Goal: Information Seeking & Learning: Learn about a topic

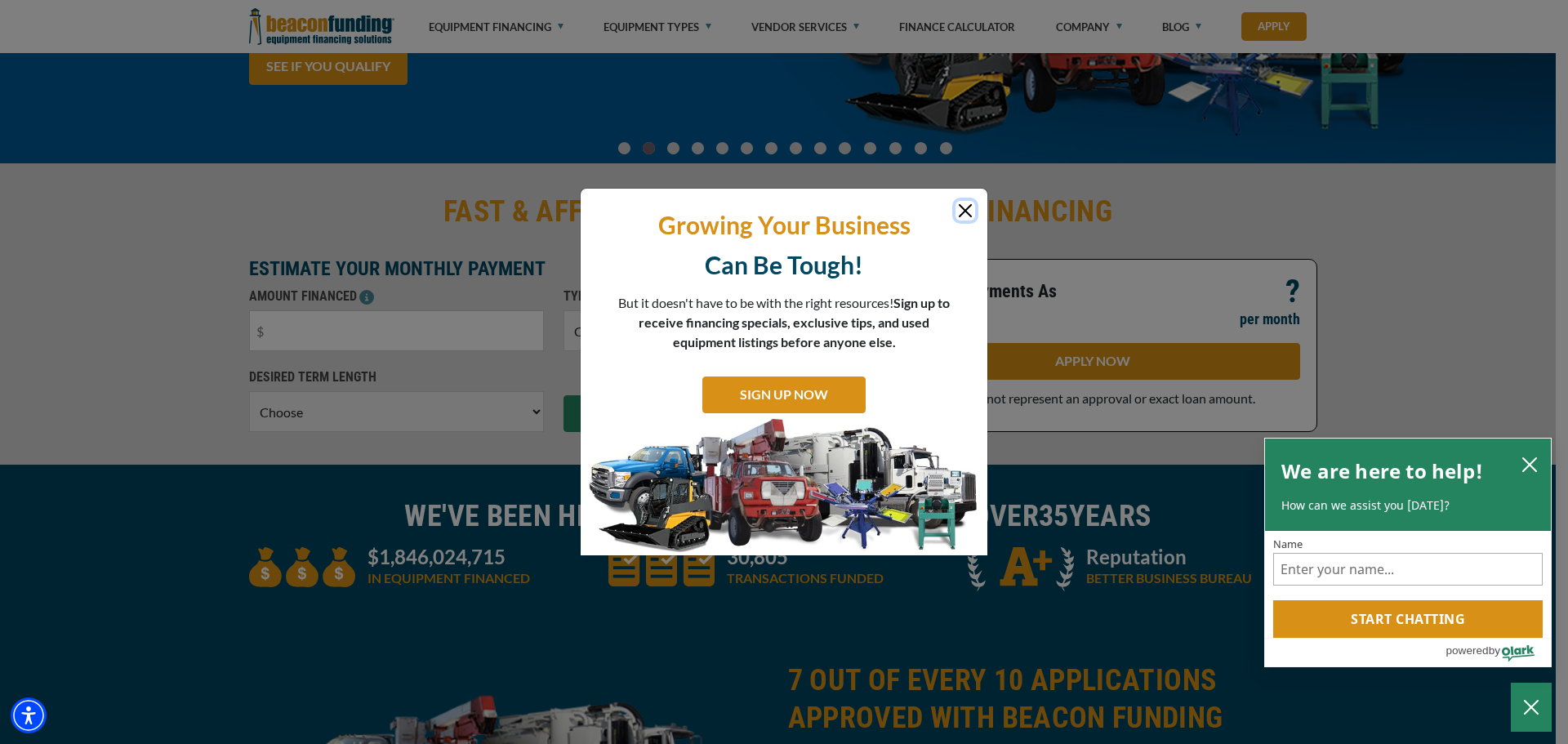
click at [1531, 470] on icon "close chatbox" at bounding box center [1529, 464] width 17 height 17
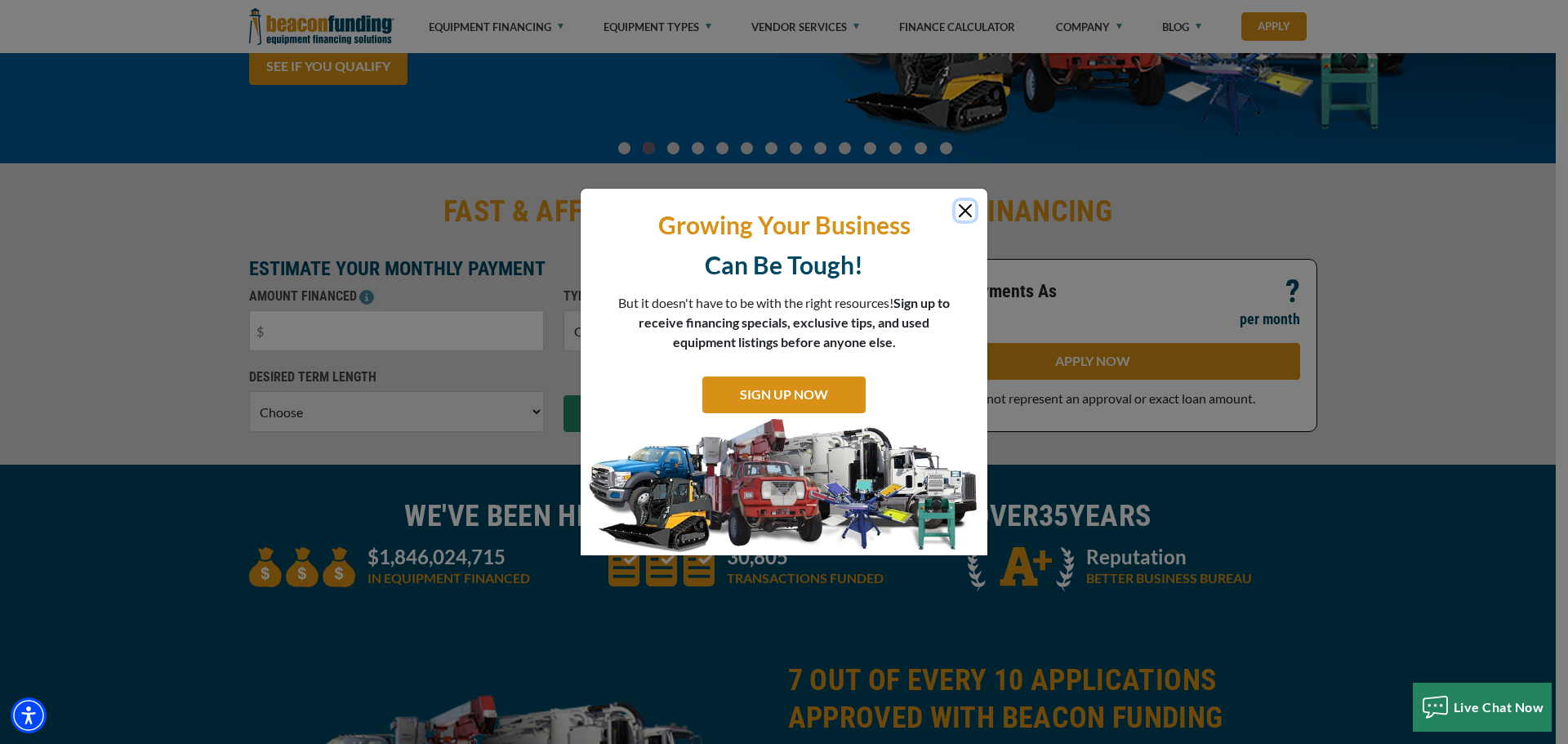
click at [967, 213] on button "Close" at bounding box center [965, 210] width 19 height 19
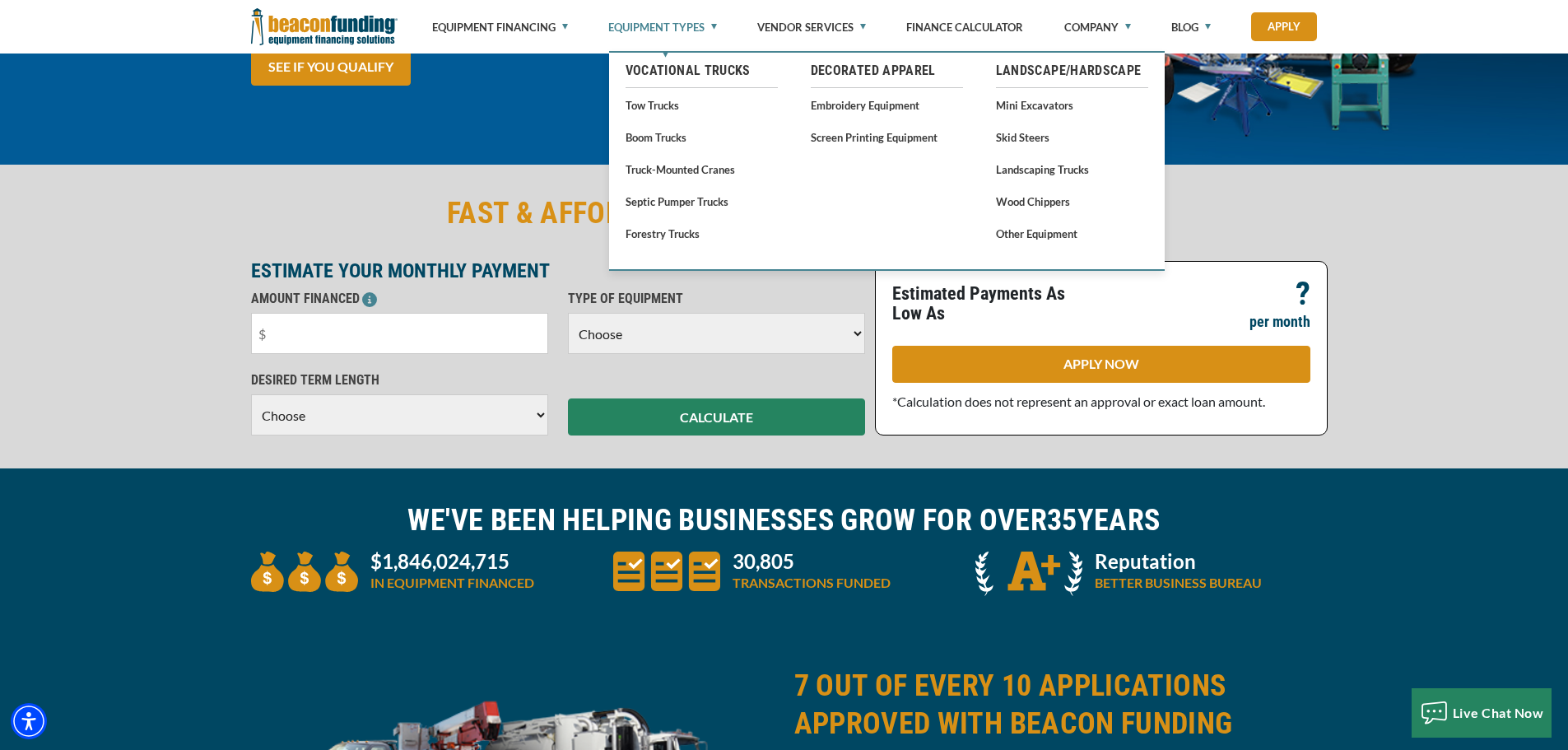
click at [704, 23] on link "Equipment Types" at bounding box center [662, 27] width 109 height 54
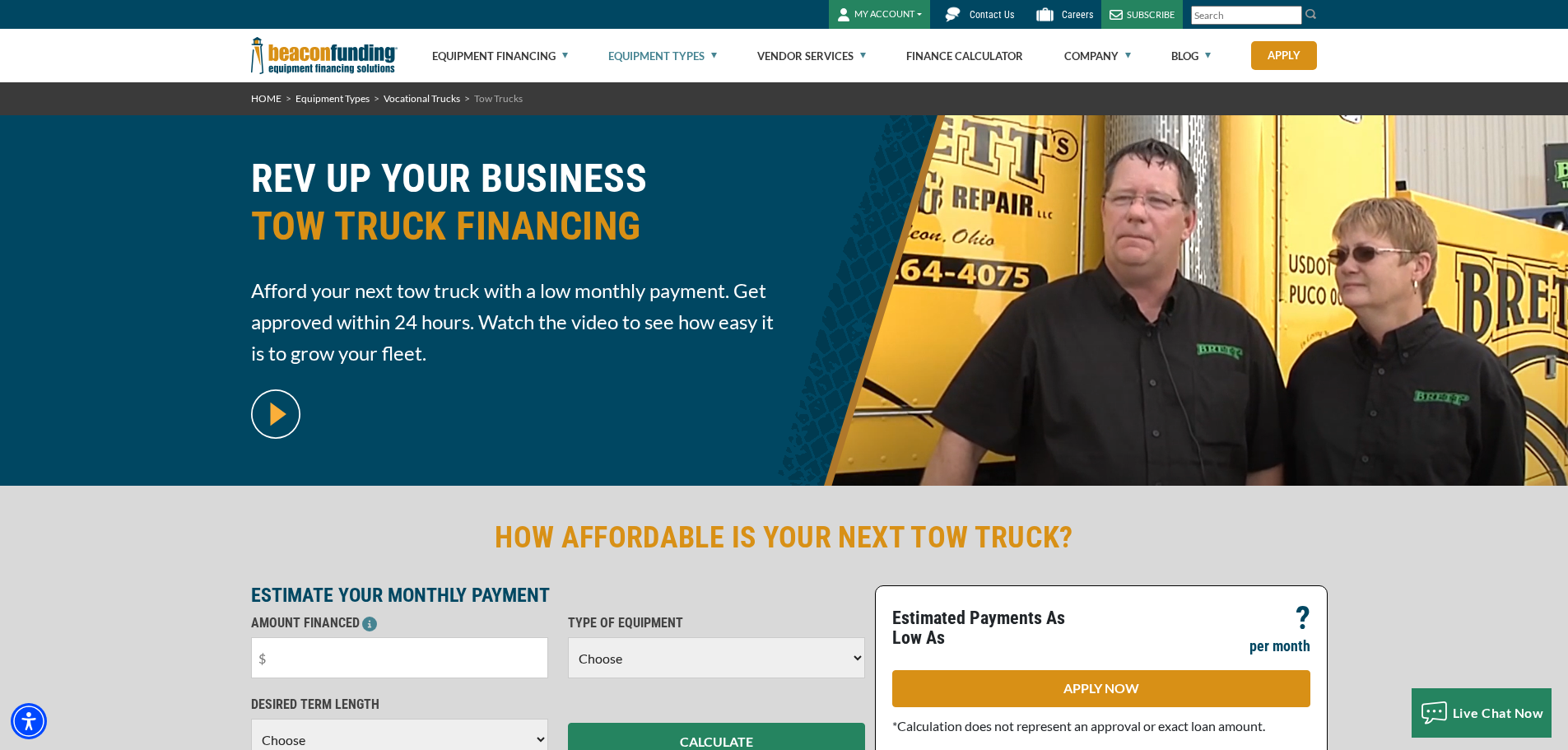
click at [714, 57] on link "Equipment Types" at bounding box center [662, 55] width 109 height 52
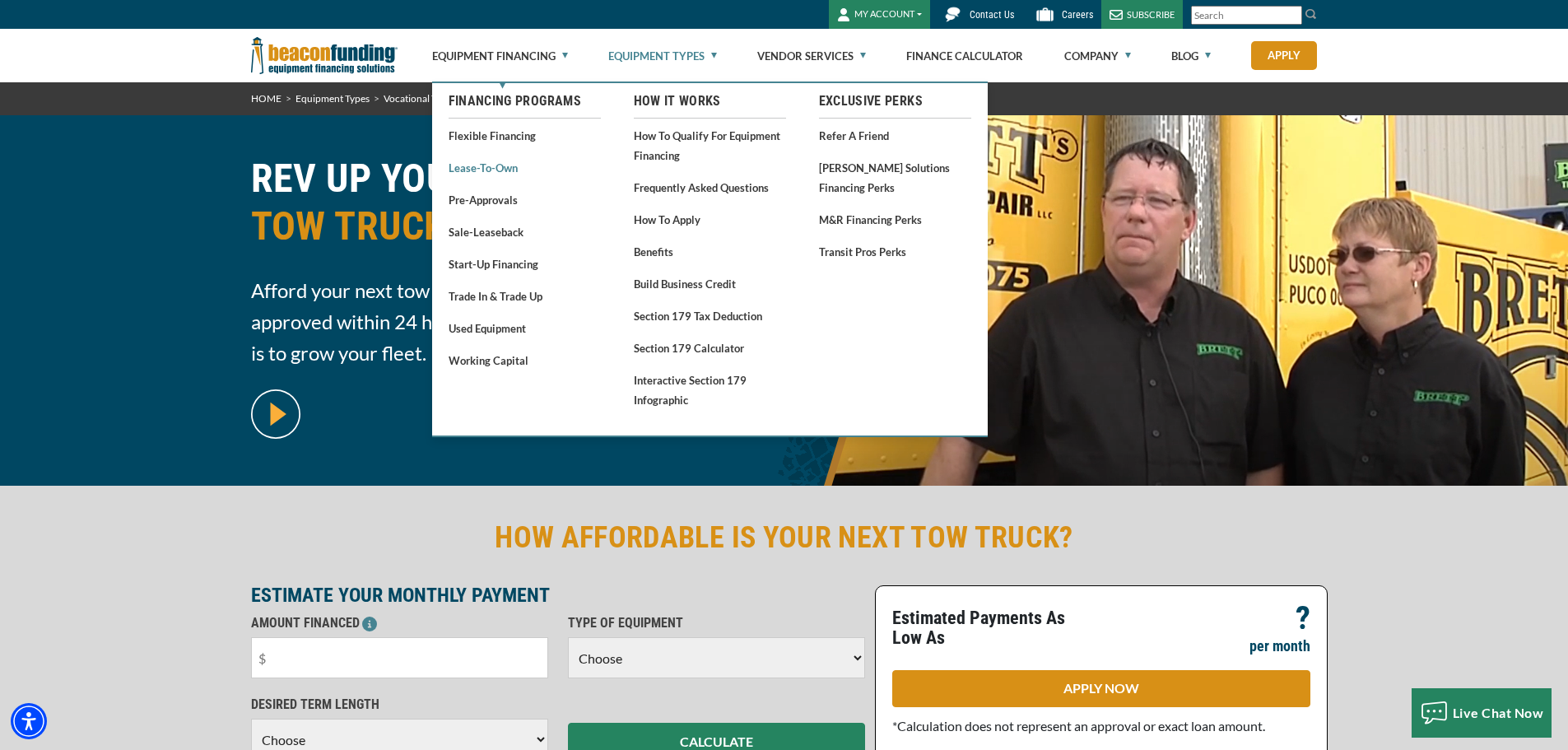
click at [518, 166] on link "Lease-To-Own" at bounding box center [525, 167] width 152 height 20
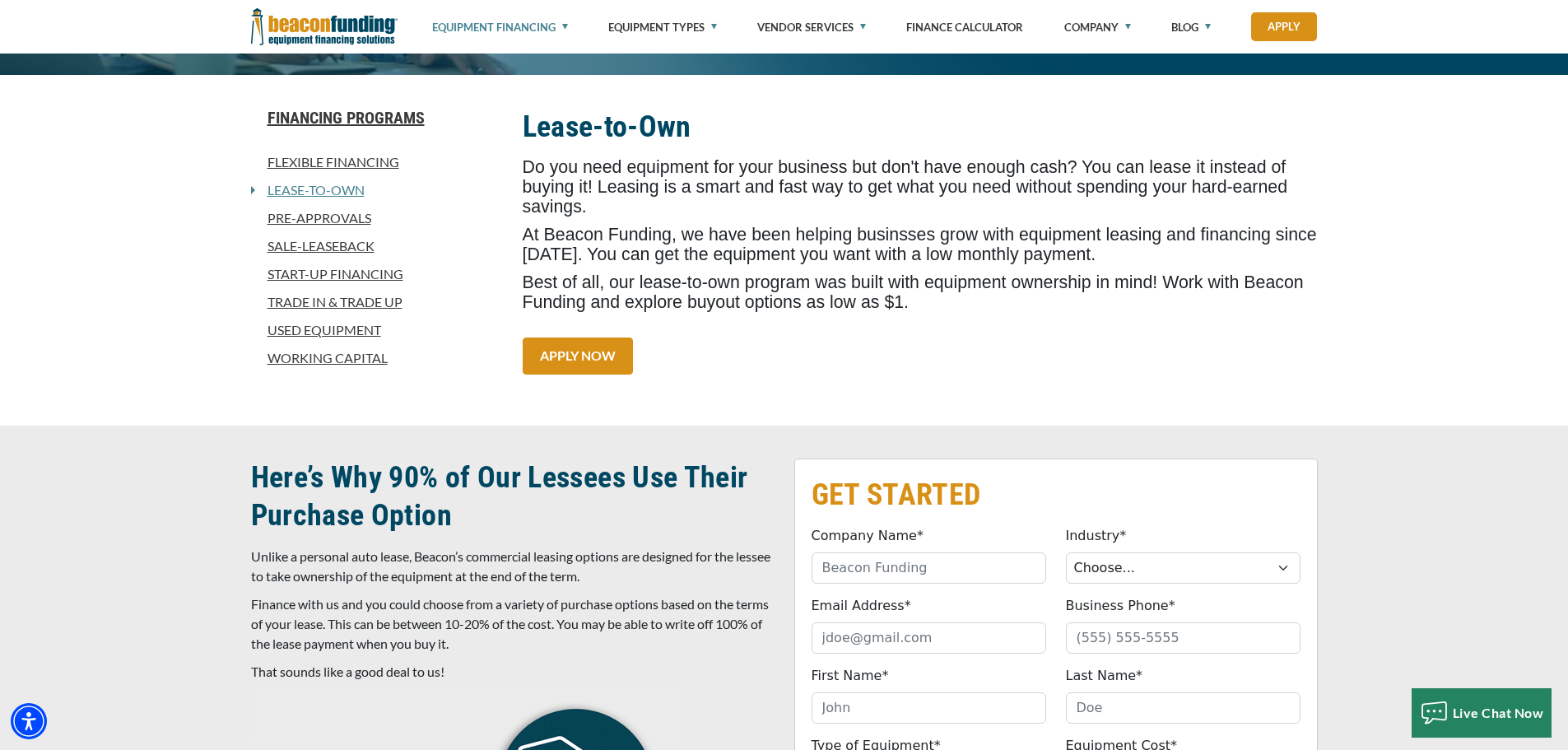
scroll to position [411, 0]
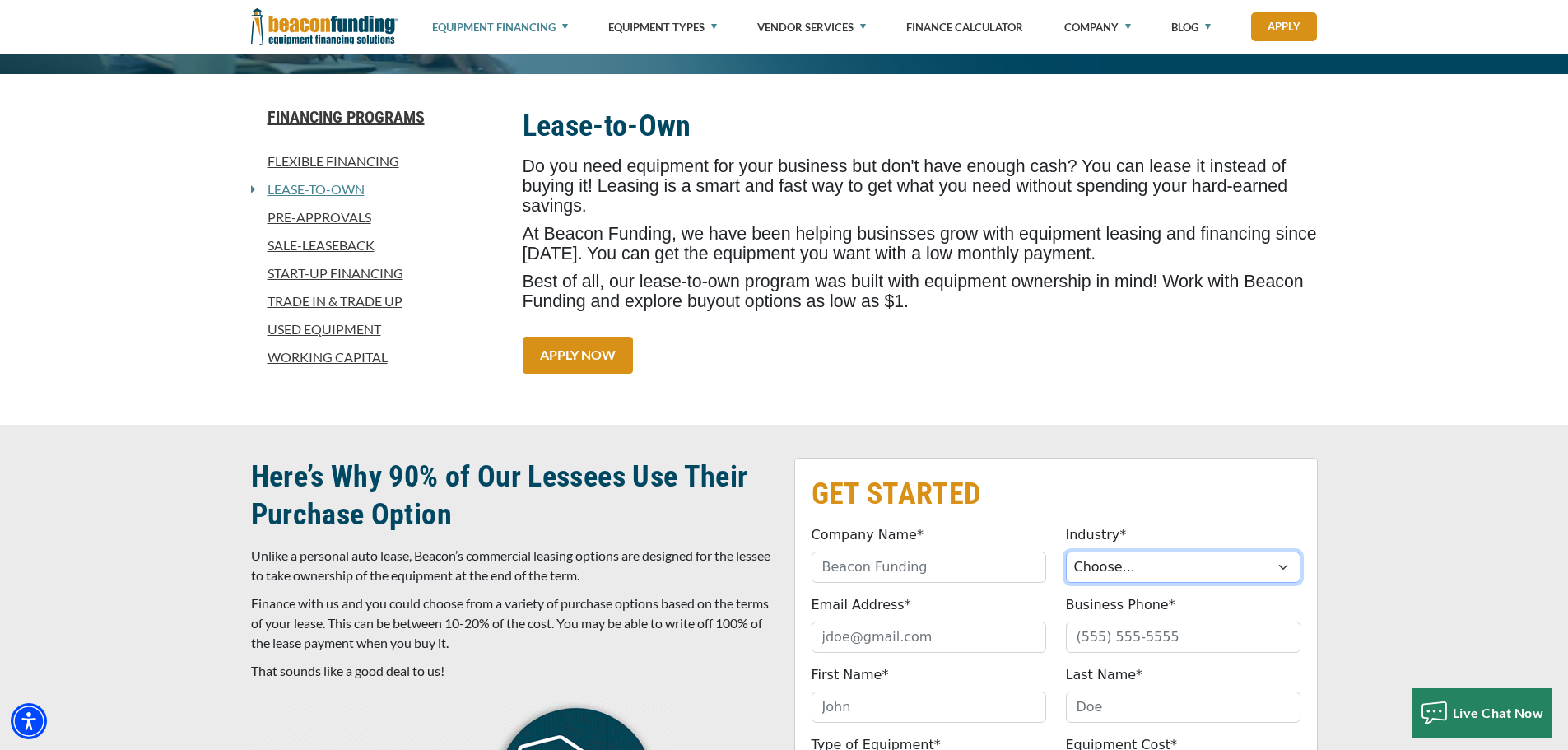
click at [1128, 565] on select "Choose... Towing Landscape/Hardscape Decorated Apparel Septic Light Constructio…" at bounding box center [1182, 566] width 235 height 31
click at [1494, 401] on div "Financing Programs Flexible Financing Lease-To-Own Pre-approvals Sale-Leaseback…" at bounding box center [784, 250] width 1568 height 351
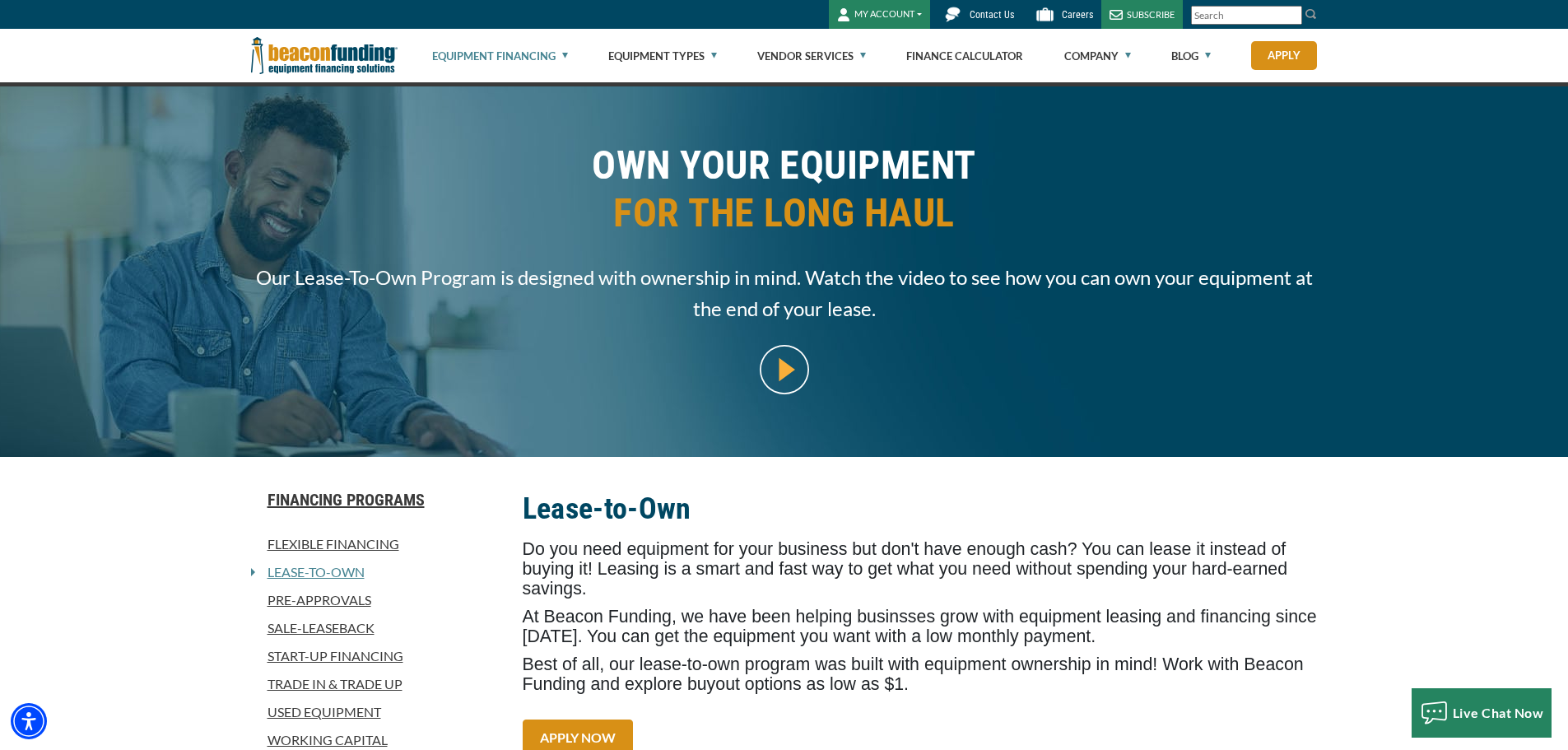
scroll to position [0, 0]
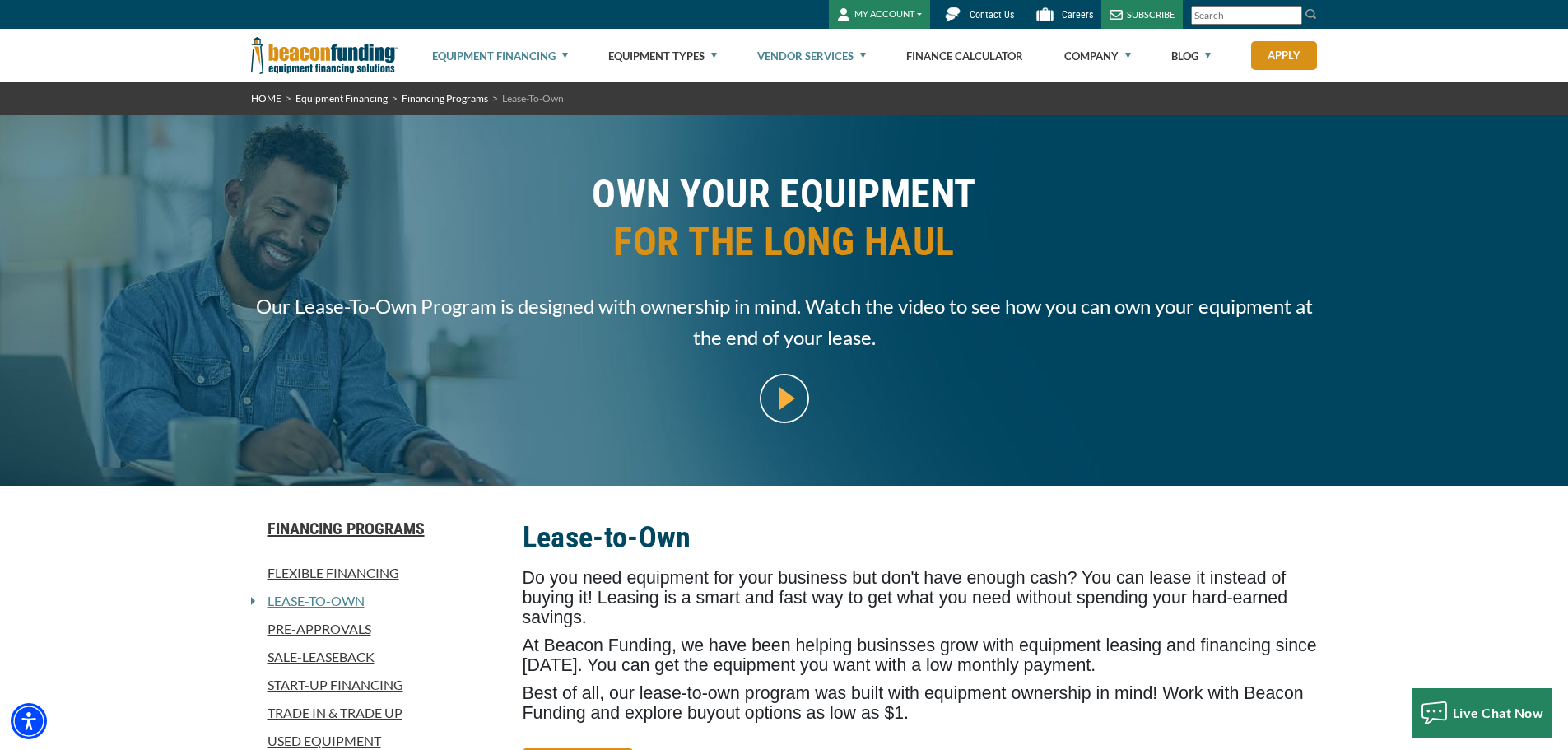
click at [854, 51] on link "Vendor Services" at bounding box center [811, 55] width 109 height 52
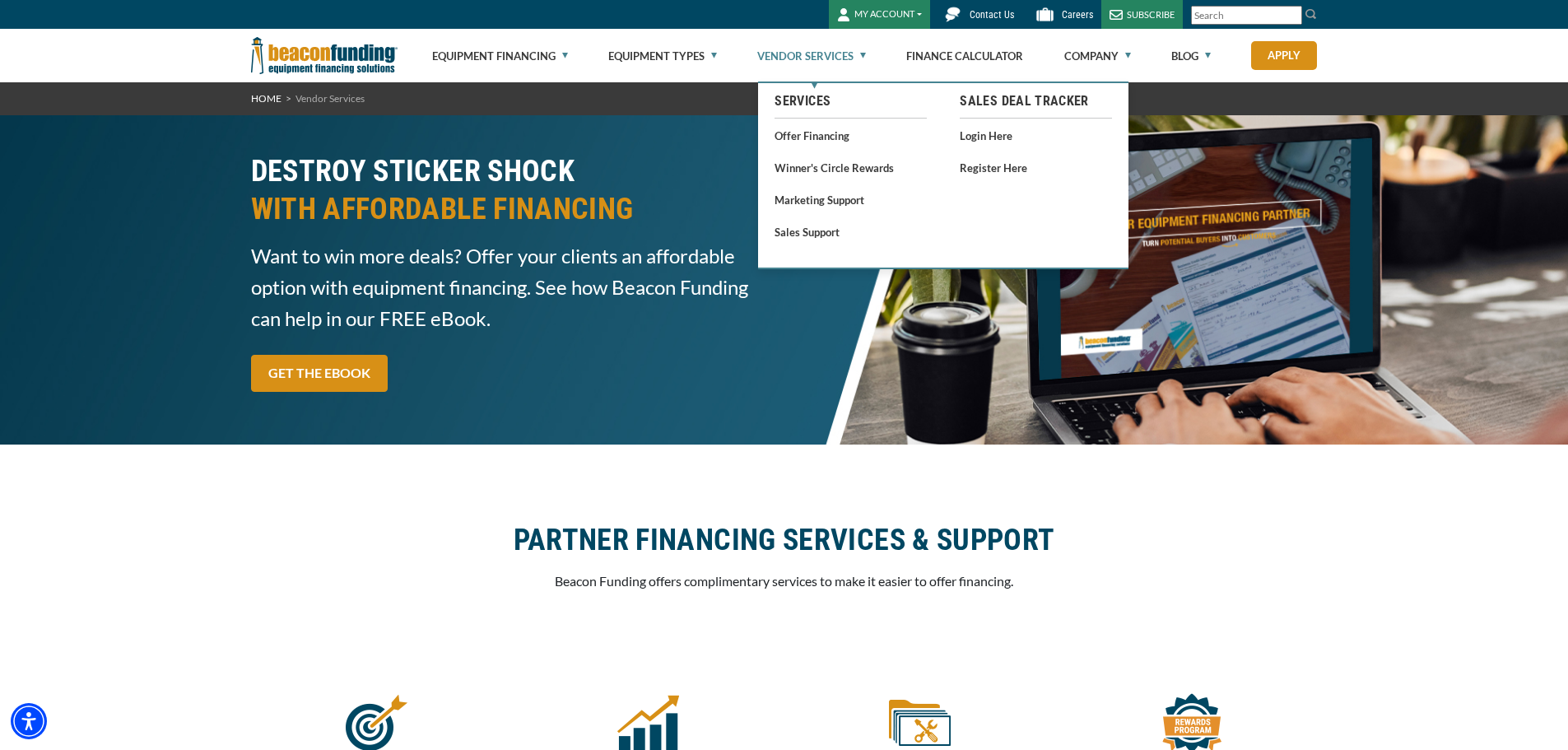
click at [854, 59] on link "Vendor Services" at bounding box center [811, 55] width 109 height 52
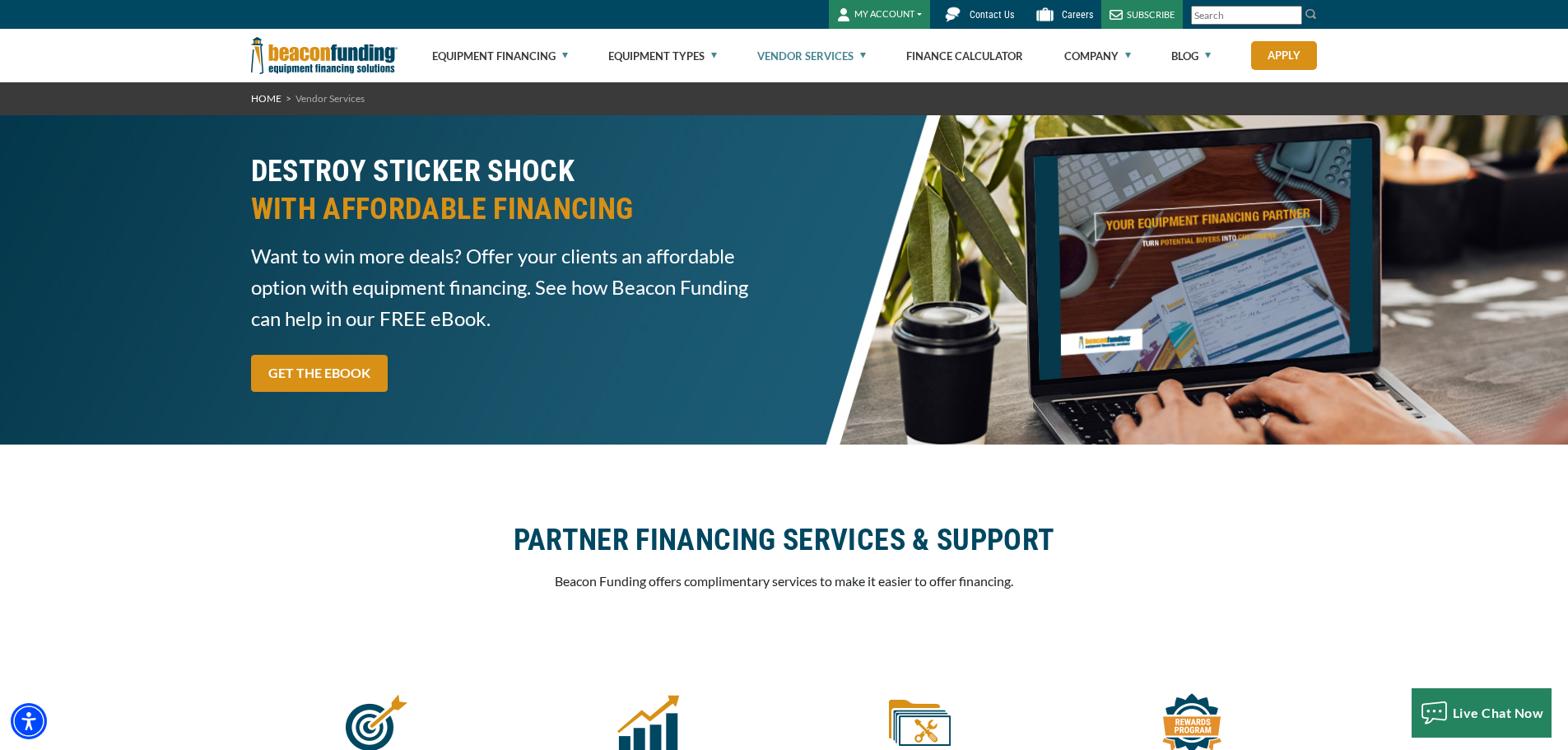
click at [858, 60] on link "Vendor Services" at bounding box center [811, 55] width 109 height 52
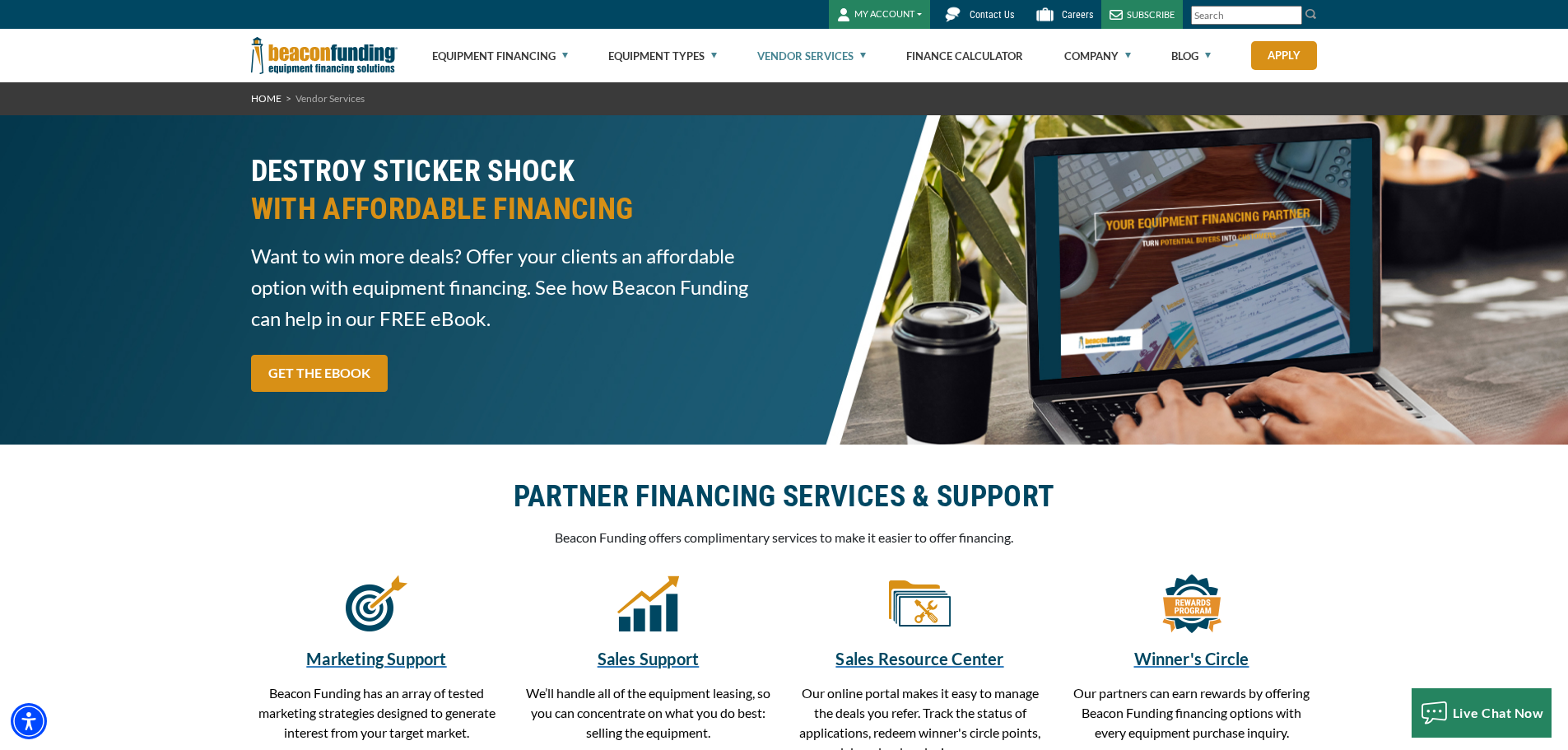
click at [861, 57] on link "Vendor Services" at bounding box center [811, 55] width 109 height 52
click at [870, 51] on ul "Equipment Financing Financing Programs Flexible Financing Lease-To-Own Pre-appr…" at bounding box center [874, 55] width 885 height 53
